Goal: Register for event/course: Sign up to attend an event or enroll in a course

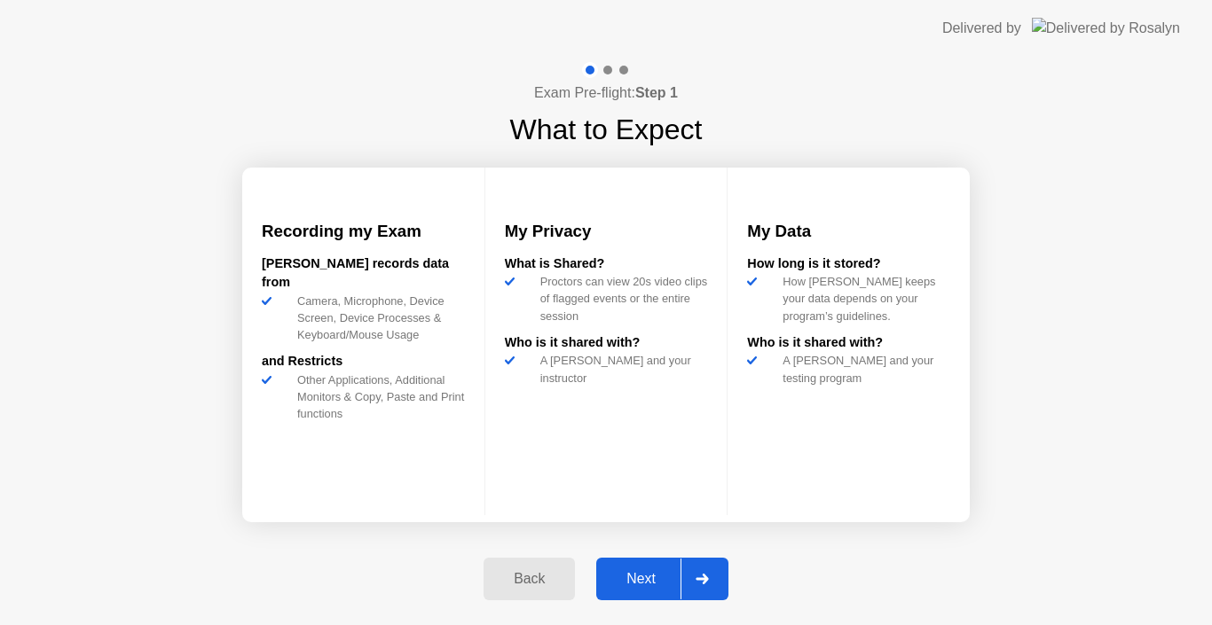
click at [648, 590] on button "Next" at bounding box center [662, 579] width 132 height 43
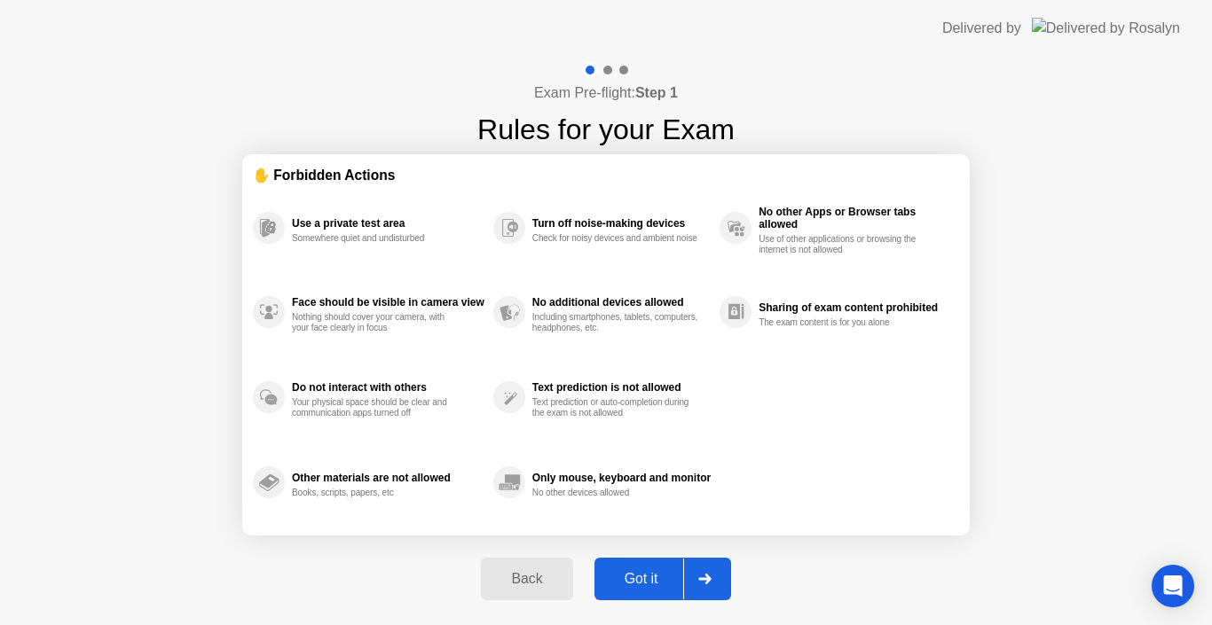
click at [648, 590] on button "Got it" at bounding box center [662, 579] width 137 height 43
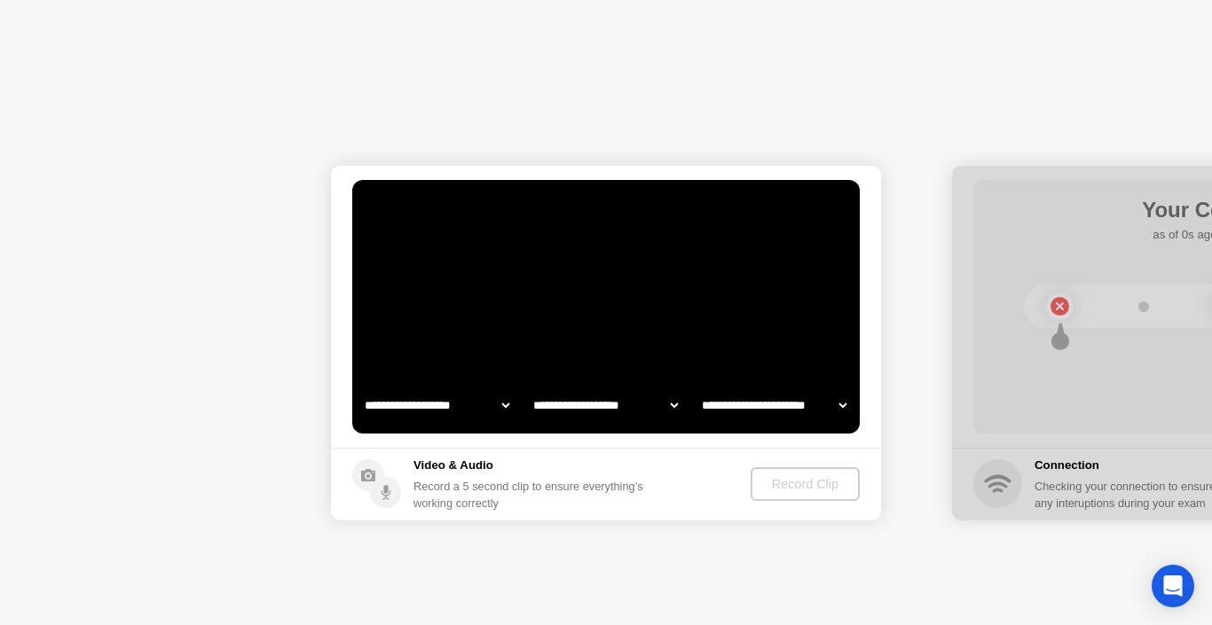
select select "**********"
select select "*******"
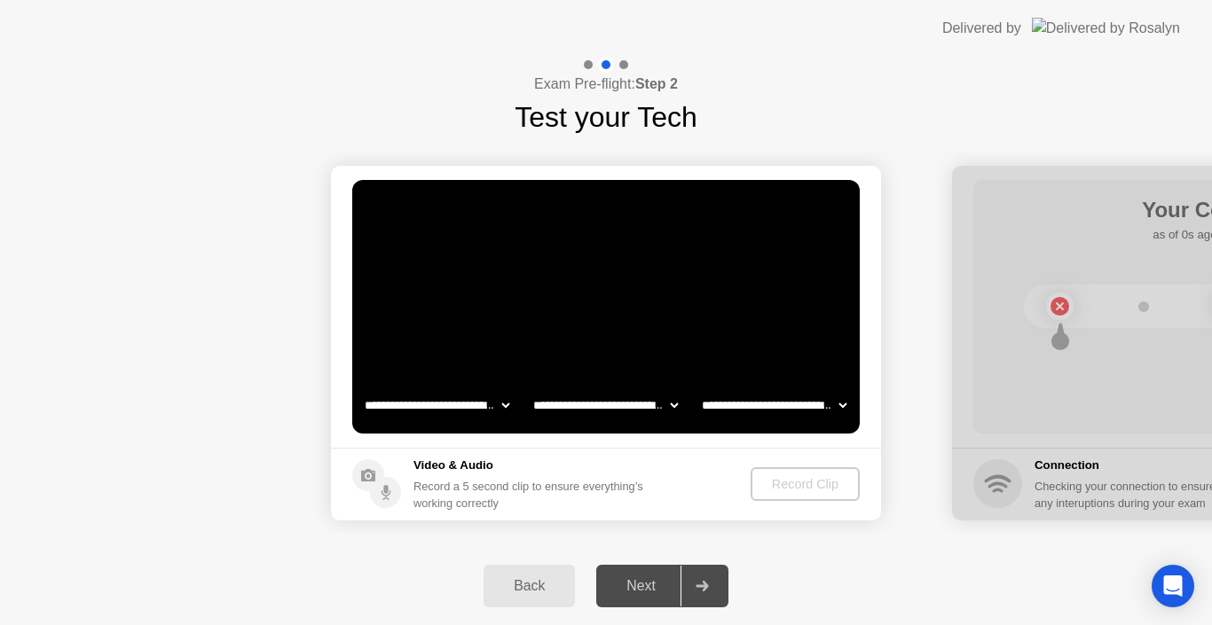
click at [648, 590] on div "Next" at bounding box center [640, 586] width 79 height 16
click at [826, 491] on div "Record Clip" at bounding box center [805, 484] width 95 height 14
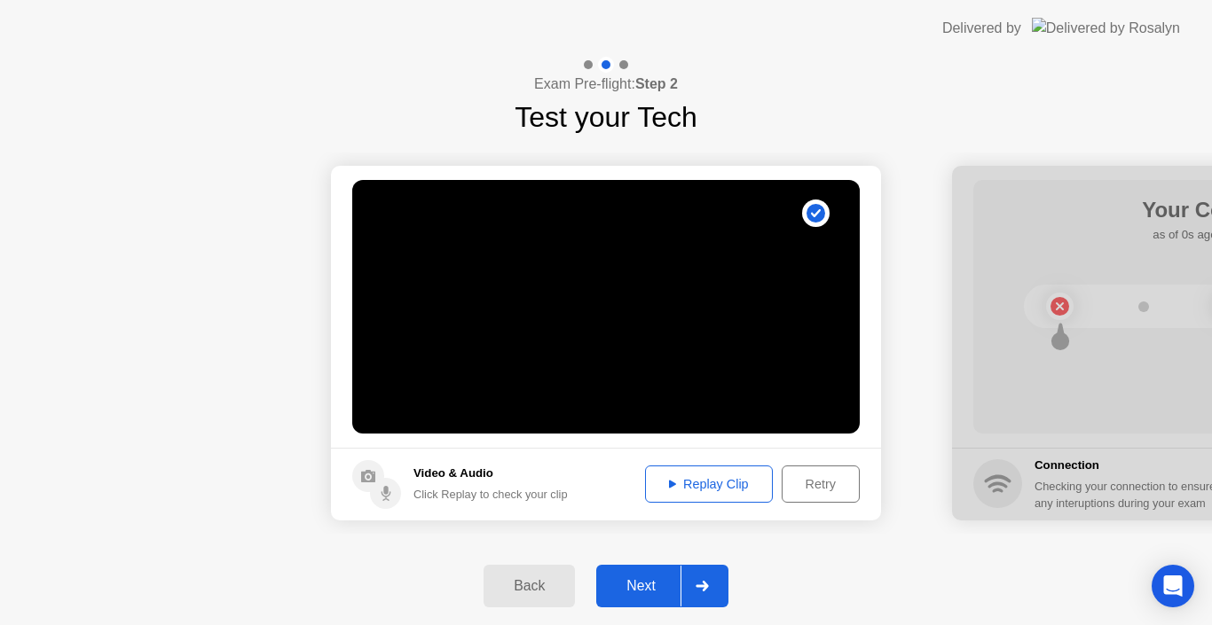
click at [646, 586] on div "Next" at bounding box center [640, 586] width 79 height 16
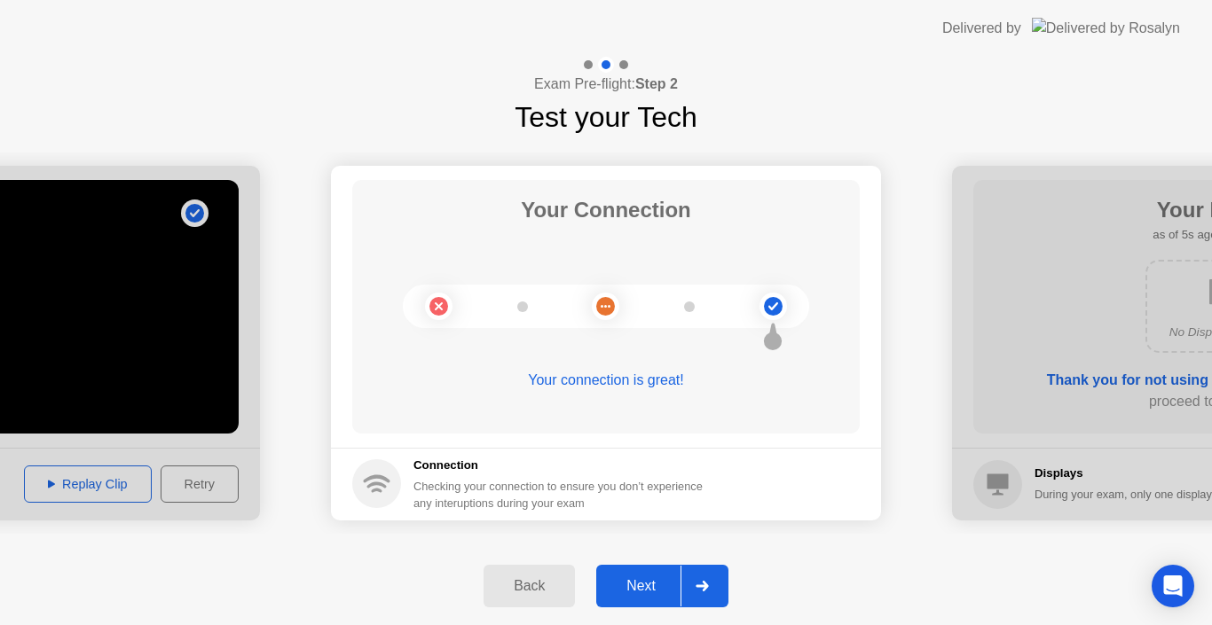
click at [621, 575] on button "Next" at bounding box center [662, 586] width 132 height 43
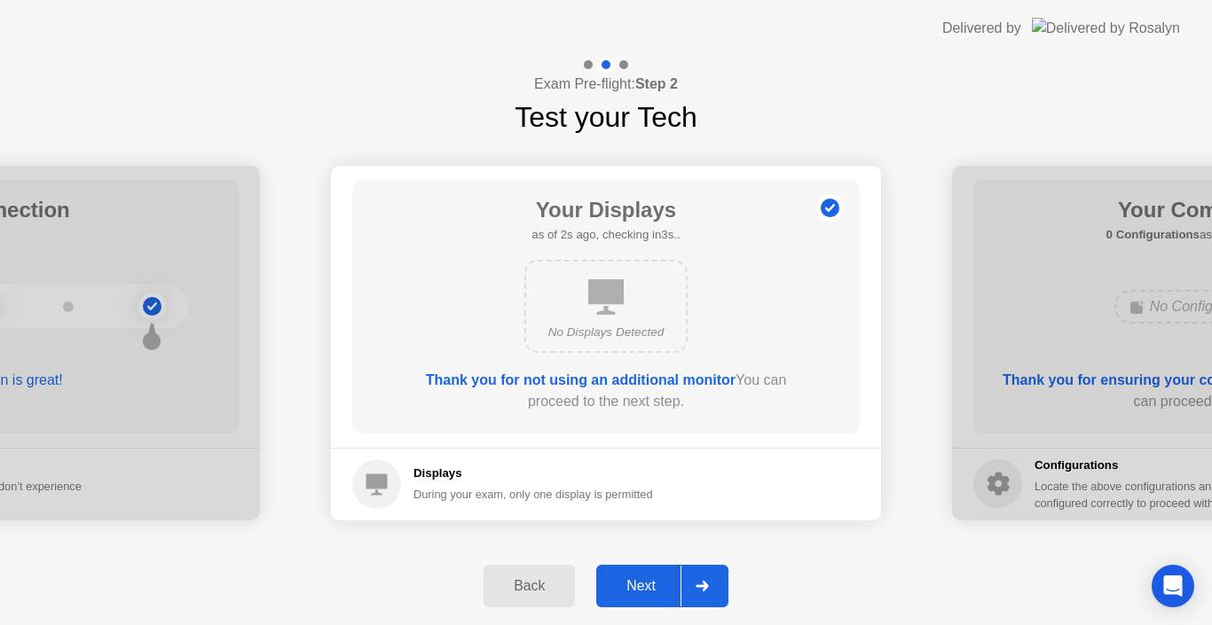
click at [633, 578] on div "Next" at bounding box center [640, 586] width 79 height 16
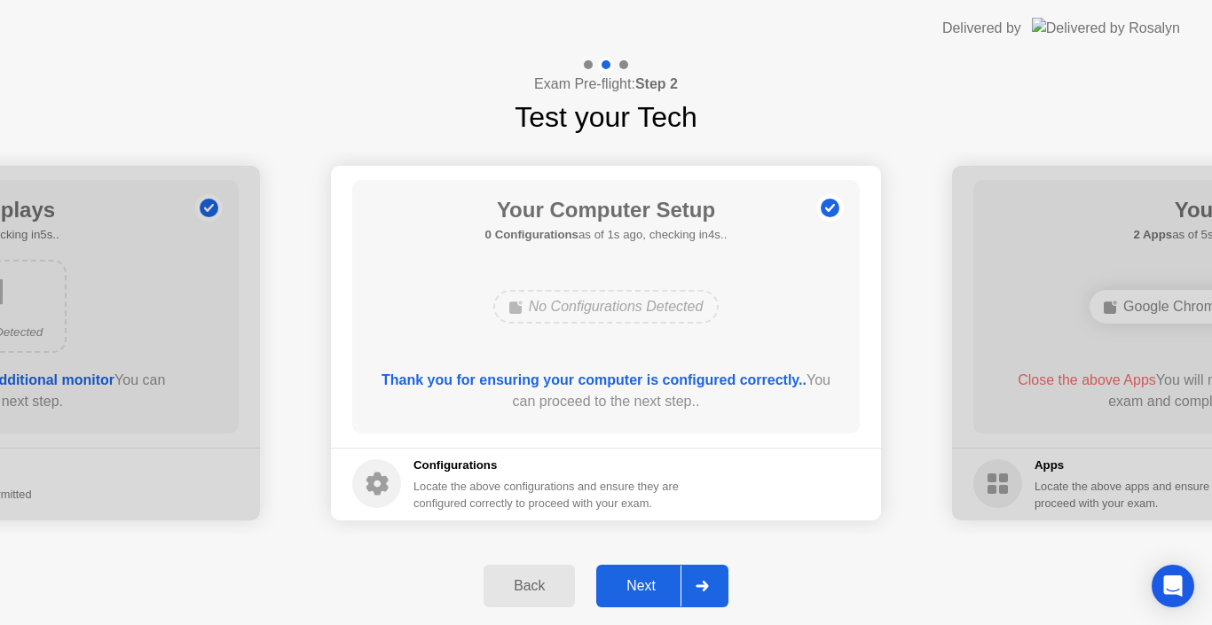
click at [633, 578] on div "Next" at bounding box center [640, 586] width 79 height 16
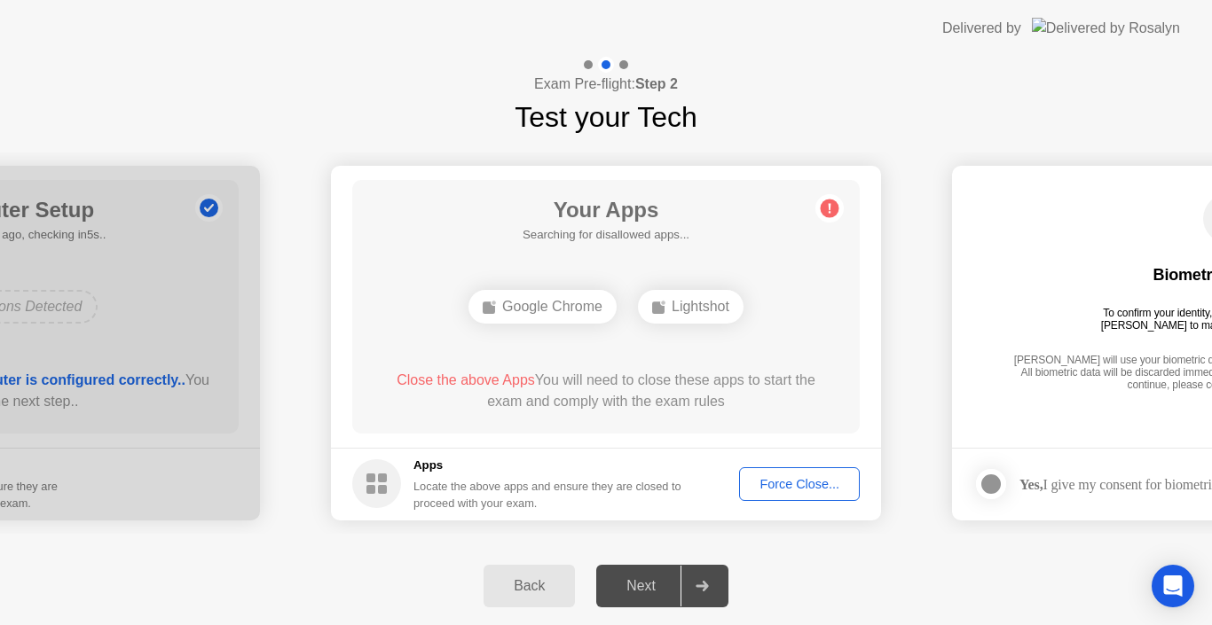
click at [633, 578] on div "Next" at bounding box center [640, 586] width 79 height 16
click at [544, 306] on div "Google Chrome" at bounding box center [542, 307] width 148 height 34
click at [705, 581] on icon at bounding box center [702, 586] width 13 height 11
click at [820, 215] on icon at bounding box center [829, 208] width 28 height 28
click at [799, 479] on div "Force Close..." at bounding box center [799, 484] width 108 height 14
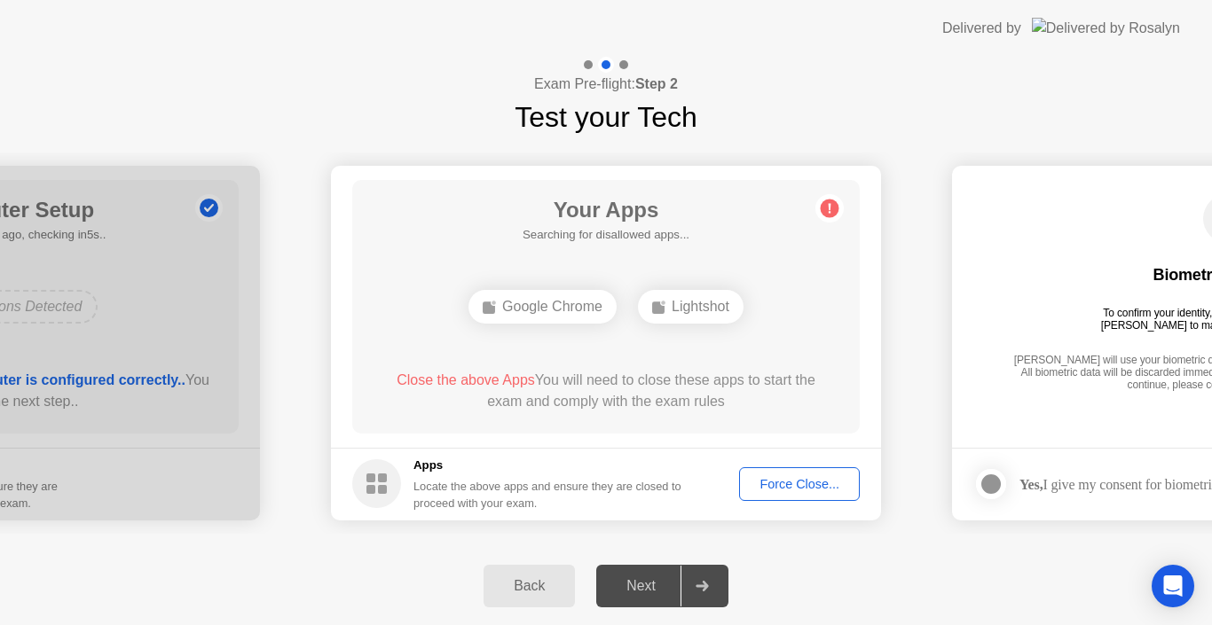
click at [816, 491] on div "Force Close..." at bounding box center [799, 484] width 108 height 14
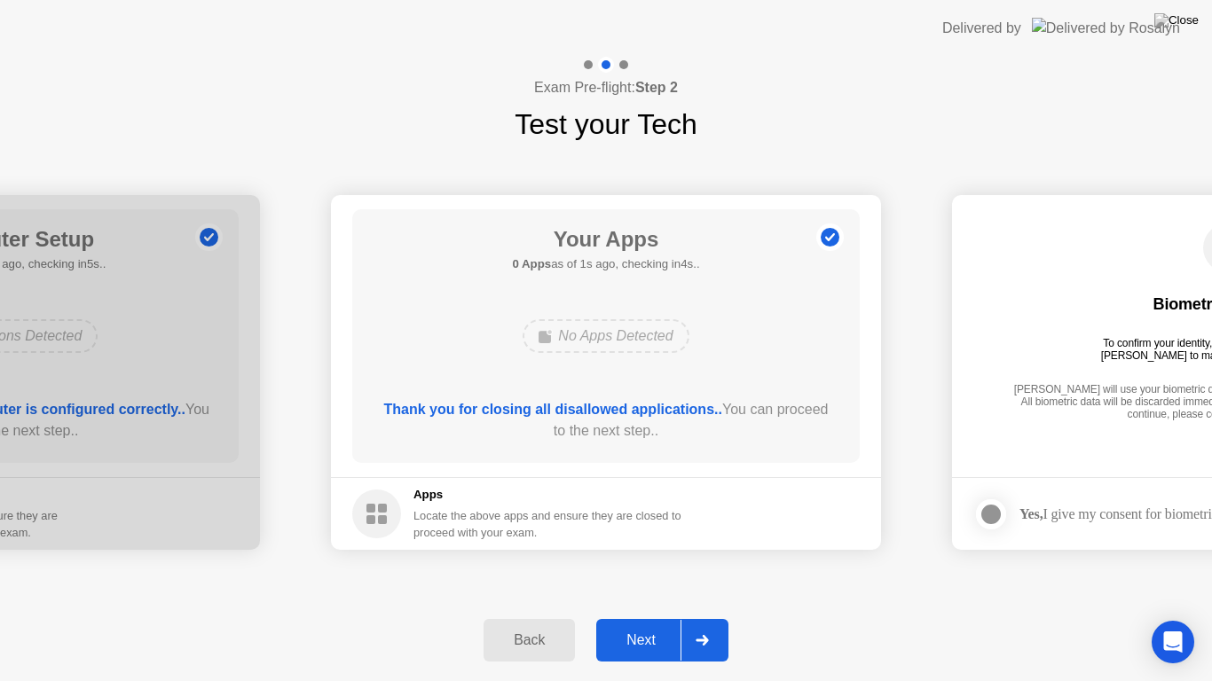
click at [651, 625] on div "Next" at bounding box center [640, 641] width 79 height 16
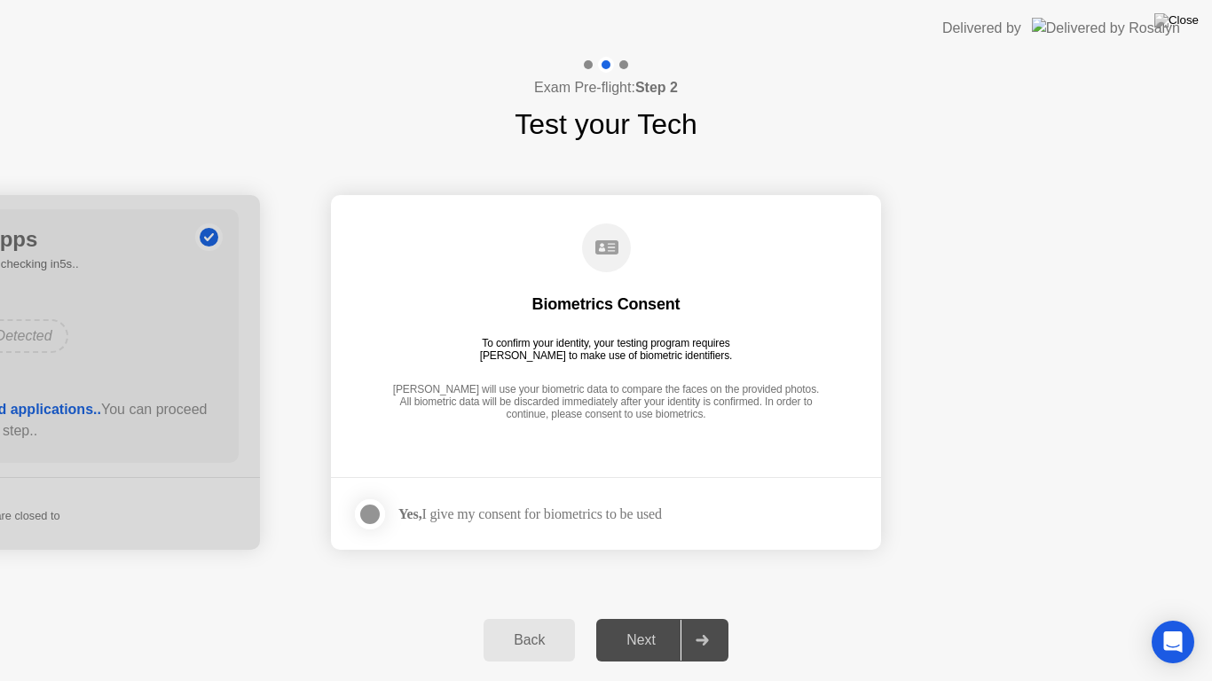
click at [359, 513] on div at bounding box center [369, 514] width 21 height 21
click at [643, 625] on div "Next" at bounding box center [640, 641] width 79 height 16
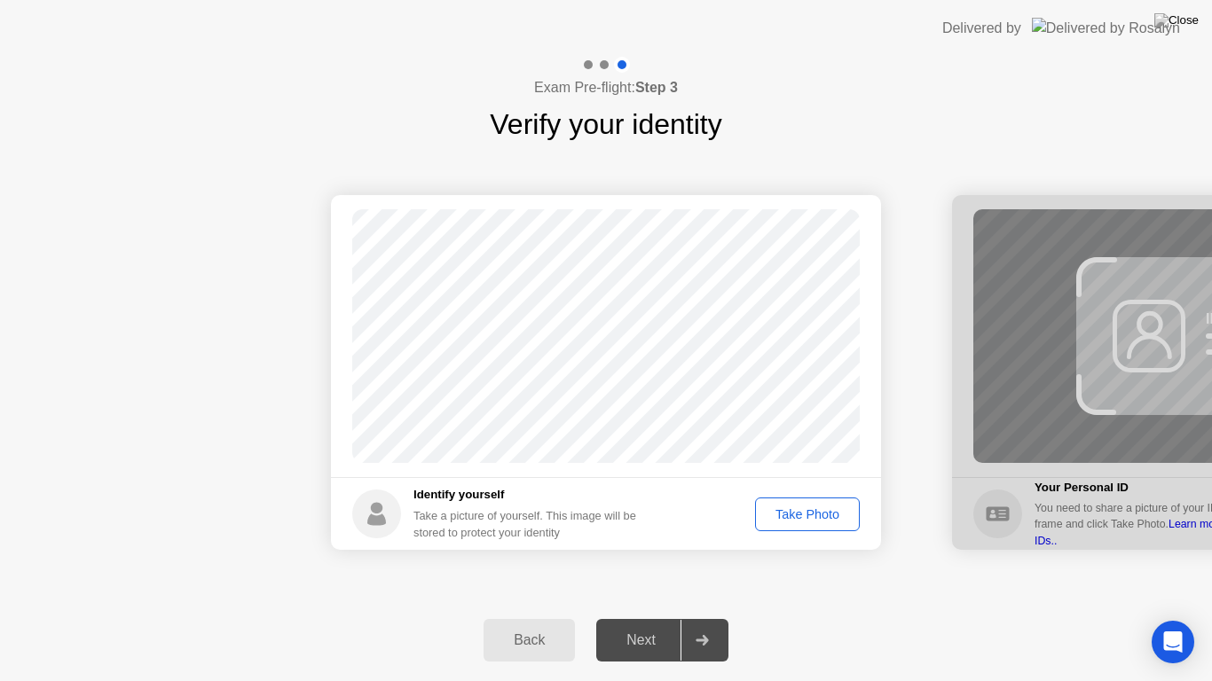
click at [823, 508] on div "Take Photo" at bounding box center [807, 514] width 92 height 14
click at [648, 625] on button "Next" at bounding box center [662, 640] width 132 height 43
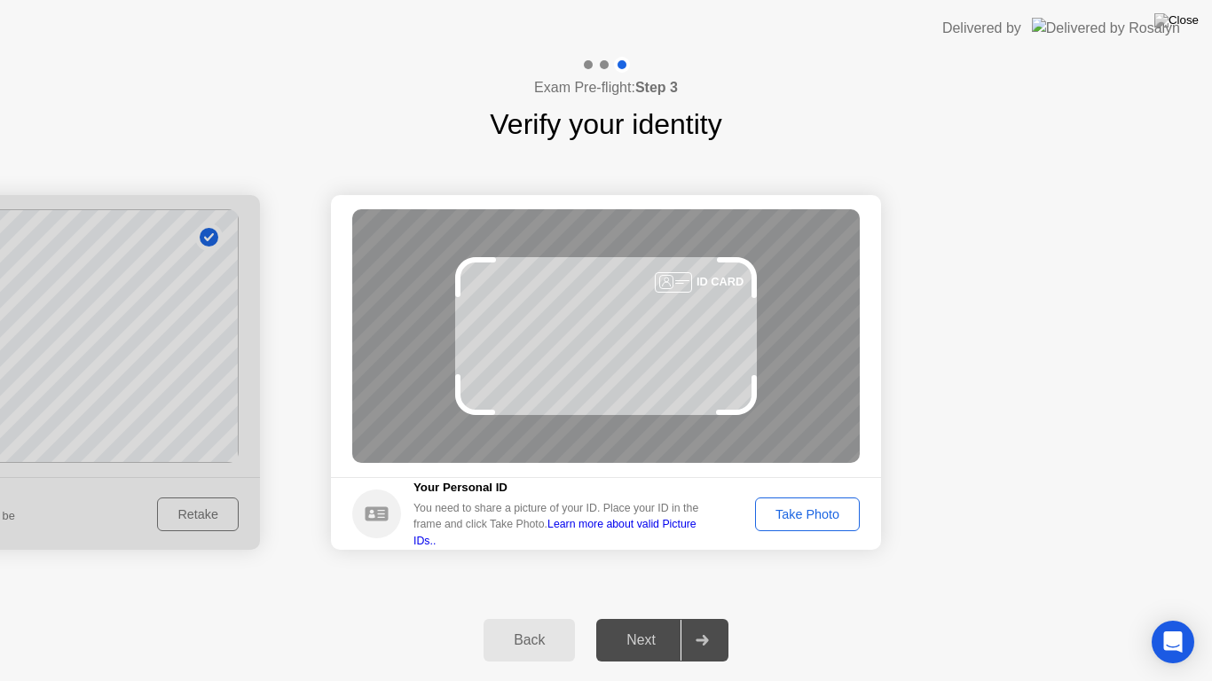
click at [792, 519] on div "Take Photo" at bounding box center [807, 514] width 92 height 14
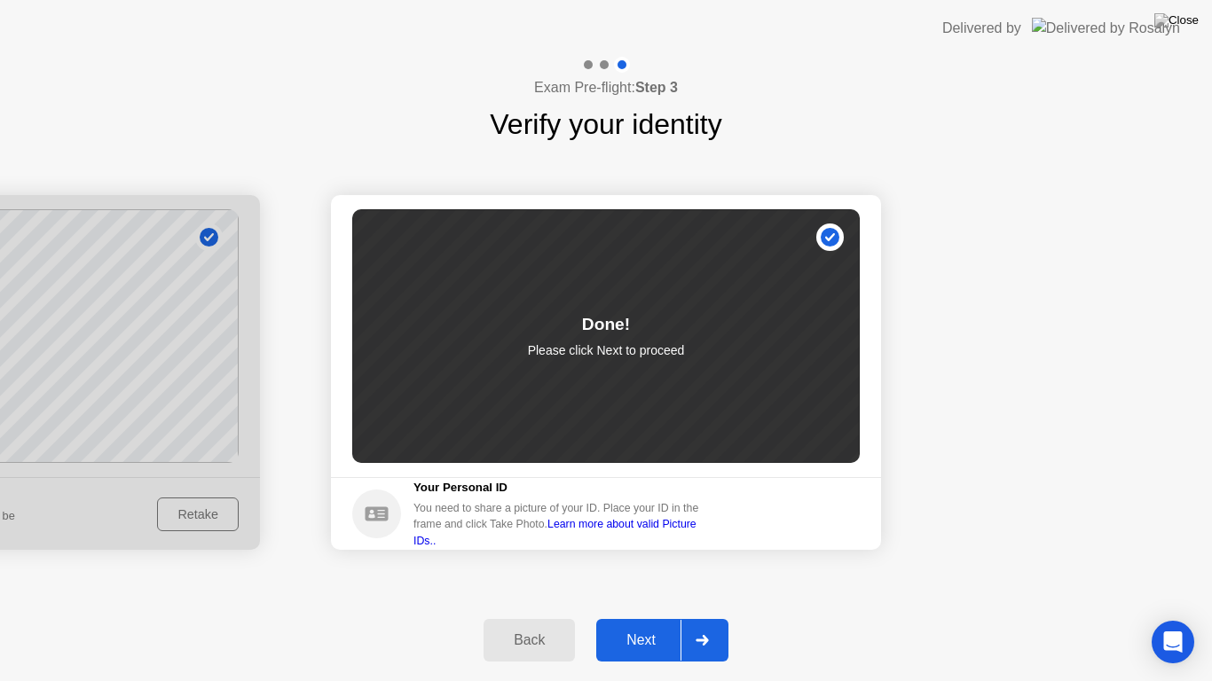
click at [648, 625] on div "Next" at bounding box center [640, 641] width 79 height 16
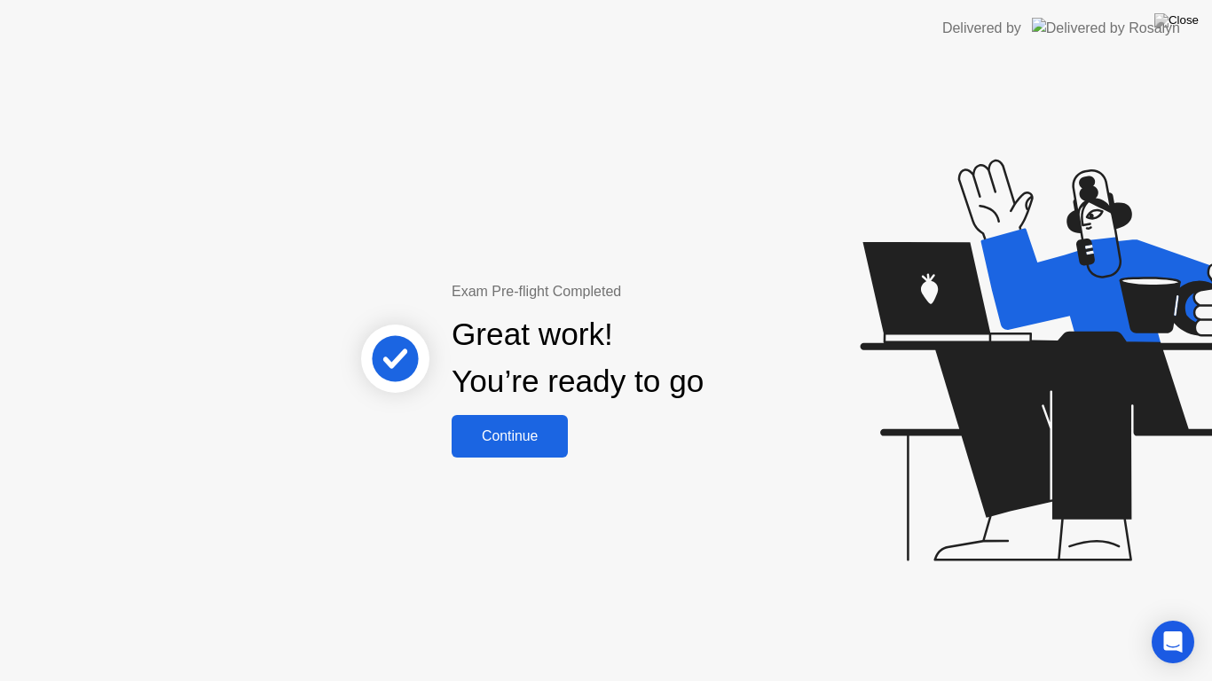
click at [537, 452] on button "Continue" at bounding box center [510, 436] width 116 height 43
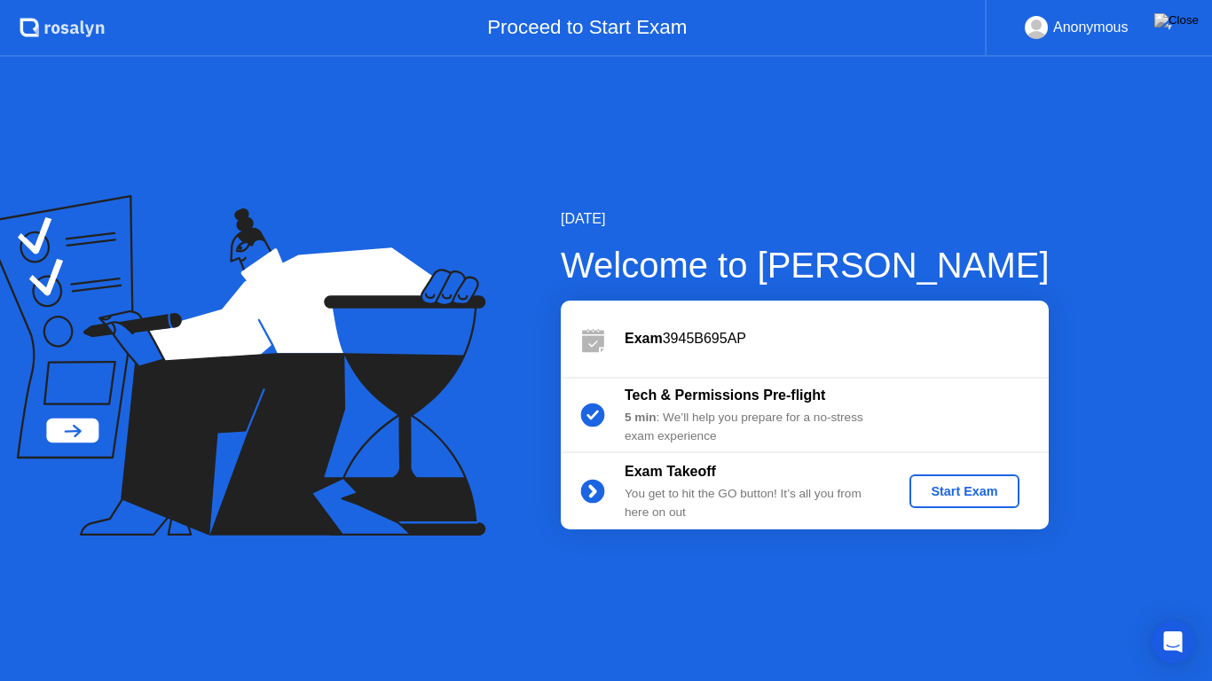
click at [986, 493] on div "Start Exam" at bounding box center [963, 491] width 95 height 14
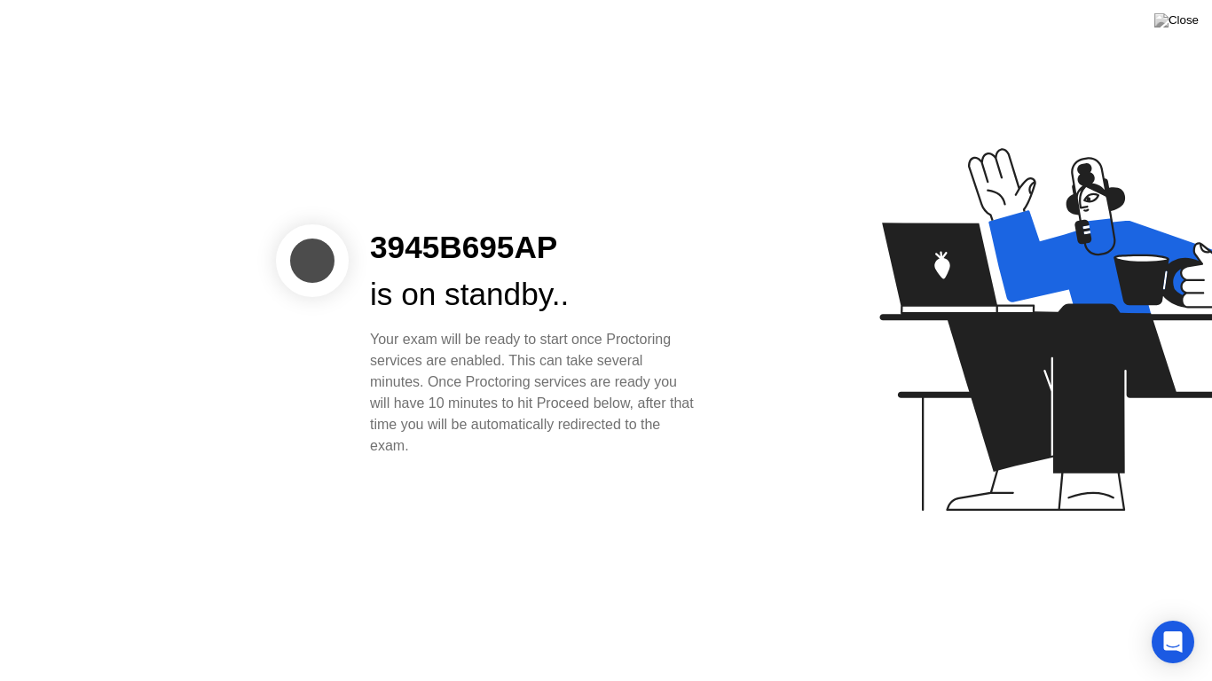
click at [774, 432] on div at bounding box center [978, 341] width 458 height 460
click at [542, 324] on div "3945B695AP is on standby.. Your exam will be ready to start once Proctoring ser…" at bounding box center [534, 340] width 371 height 232
click at [576, 478] on div "3945B695AP is on standby.. Your exam will be ready to start once Proctoring ser…" at bounding box center [606, 340] width 1212 height 681
click at [575, 483] on div "3945B695AP is on standby.. Your exam will be ready to start once Proctoring ser…" at bounding box center [606, 340] width 1212 height 681
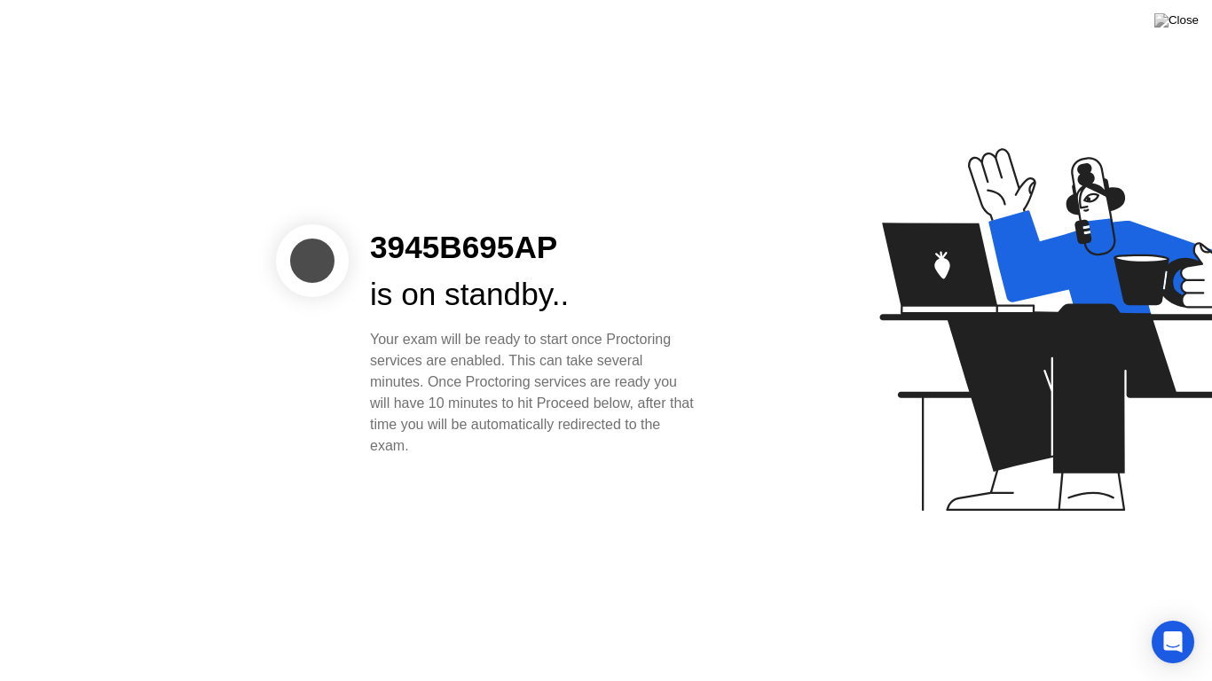
click at [570, 476] on div "3945B695AP is on standby.. Your exam will be ready to start once Proctoring ser…" at bounding box center [606, 340] width 1212 height 681
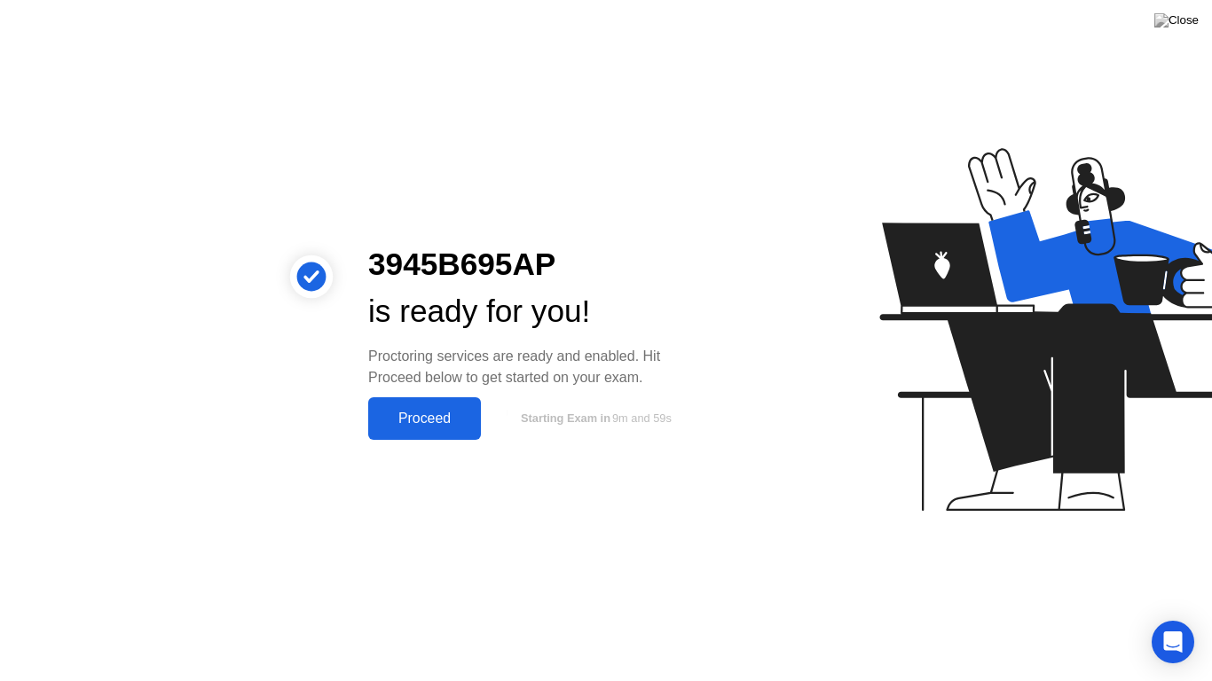
click at [407, 427] on div "Proceed" at bounding box center [424, 419] width 102 height 16
